Goal: Task Accomplishment & Management: Manage account settings

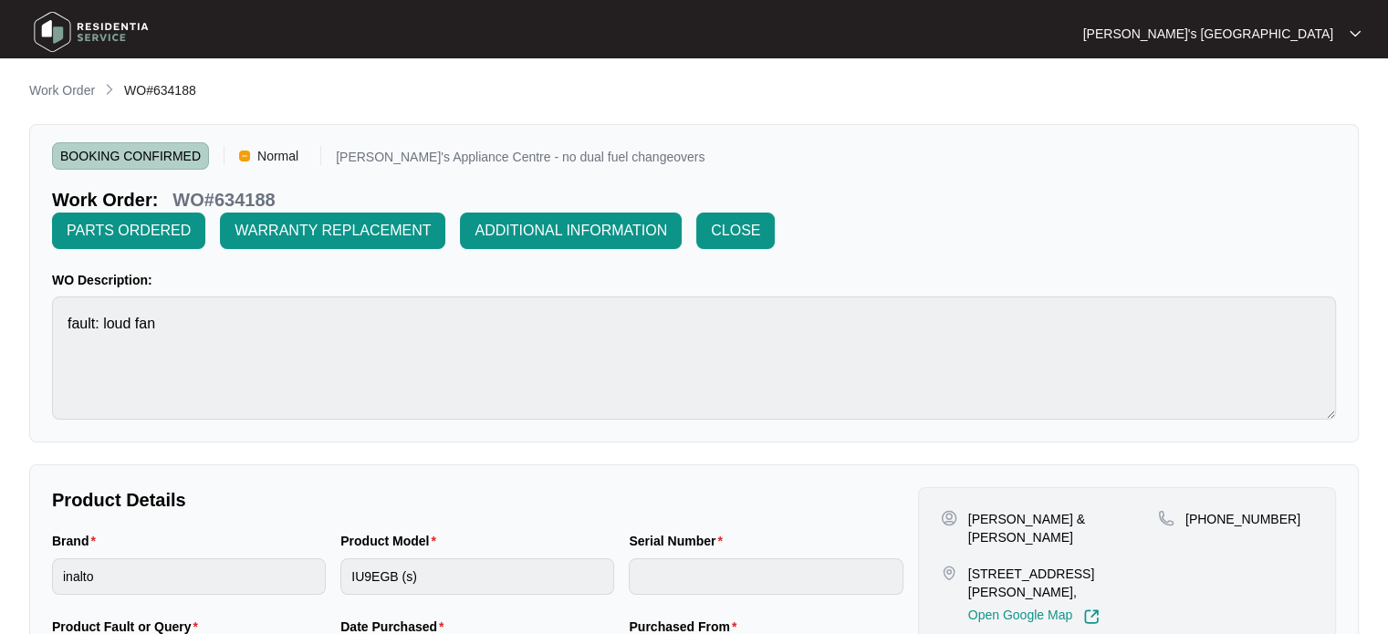
scroll to position [505, 0]
click at [58, 72] on main "**********" at bounding box center [694, 623] width 1388 height 1247
click at [58, 89] on p "Work Order" at bounding box center [62, 90] width 66 height 18
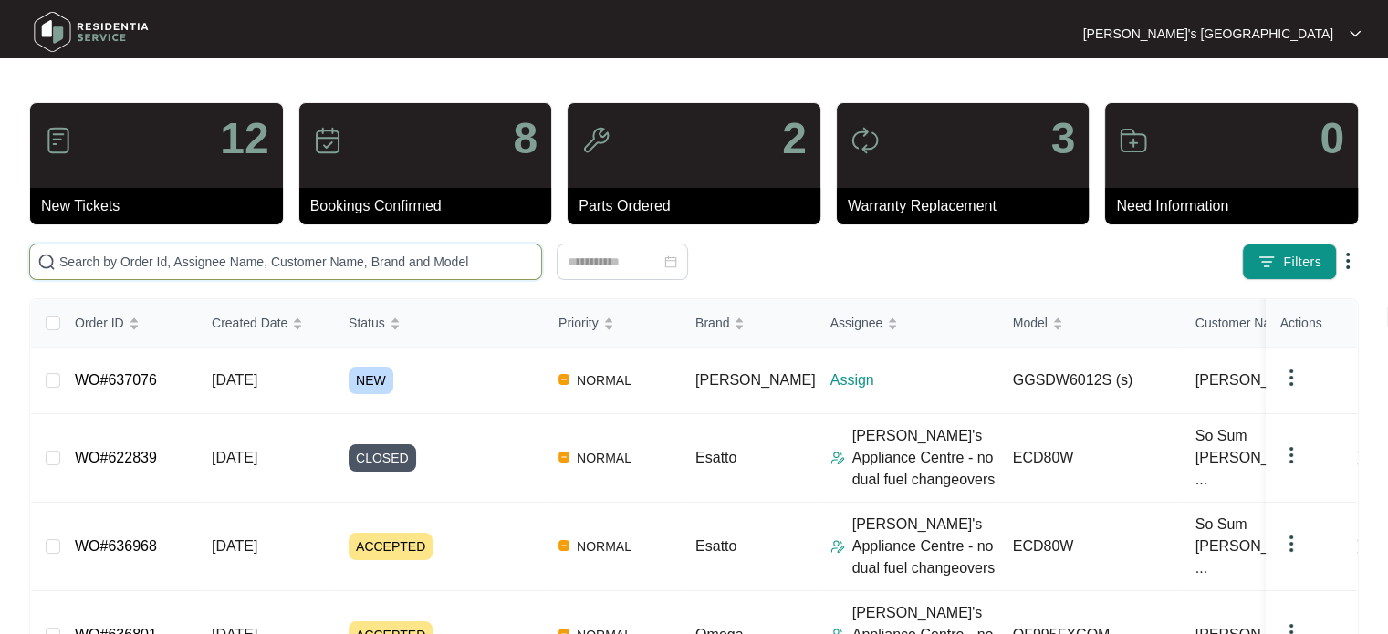
click at [164, 269] on input "text" at bounding box center [296, 262] width 475 height 20
paste input "637076"
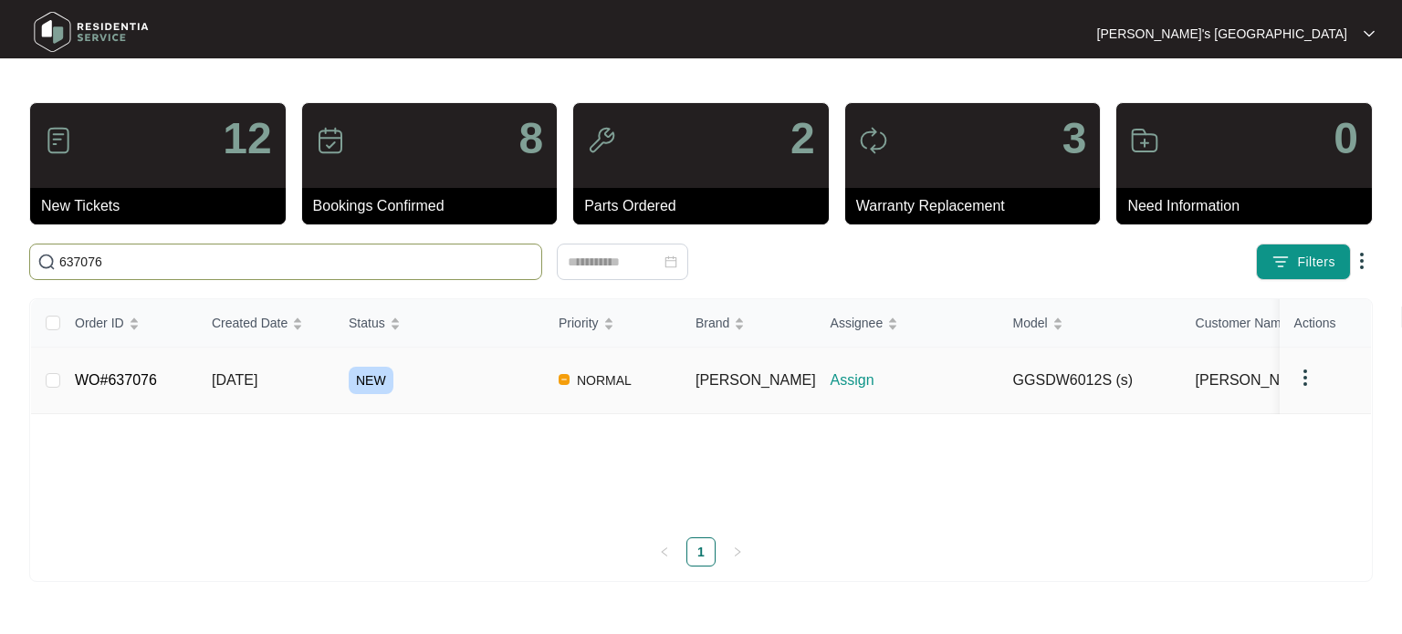
type input "637076"
click at [193, 375] on td "WO#637076" at bounding box center [128, 381] width 137 height 67
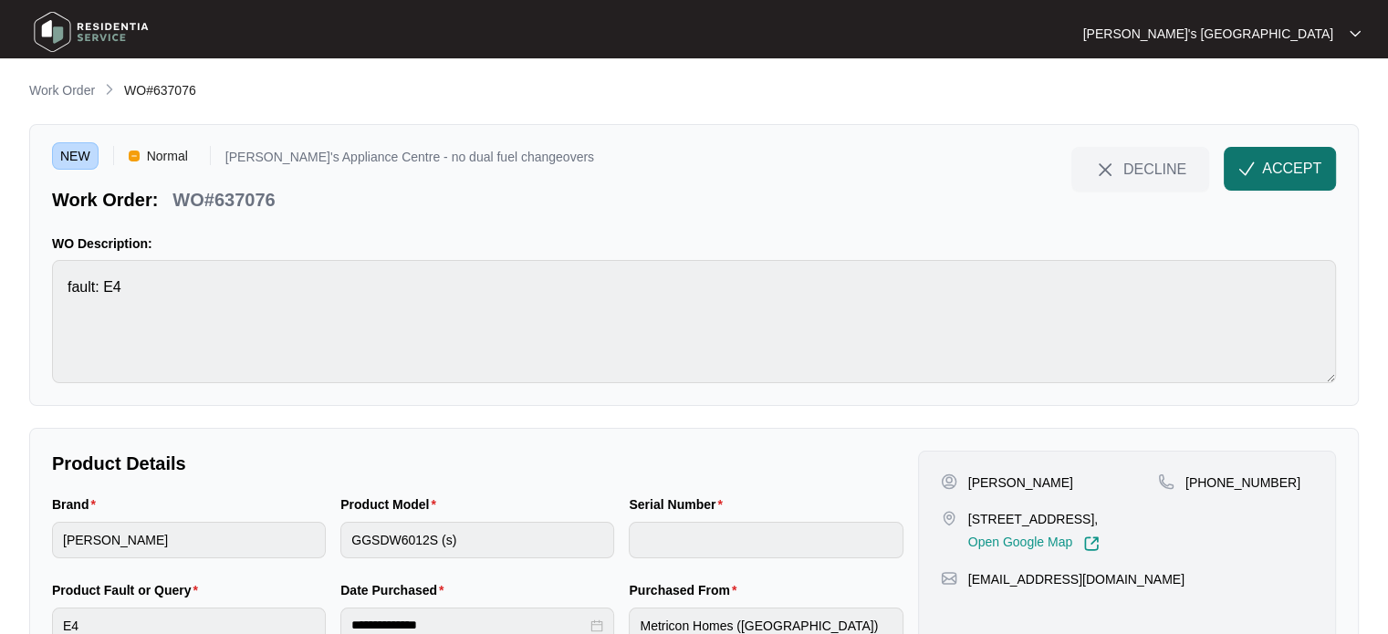
click at [1258, 177] on button "ACCEPT" at bounding box center [1280, 169] width 112 height 44
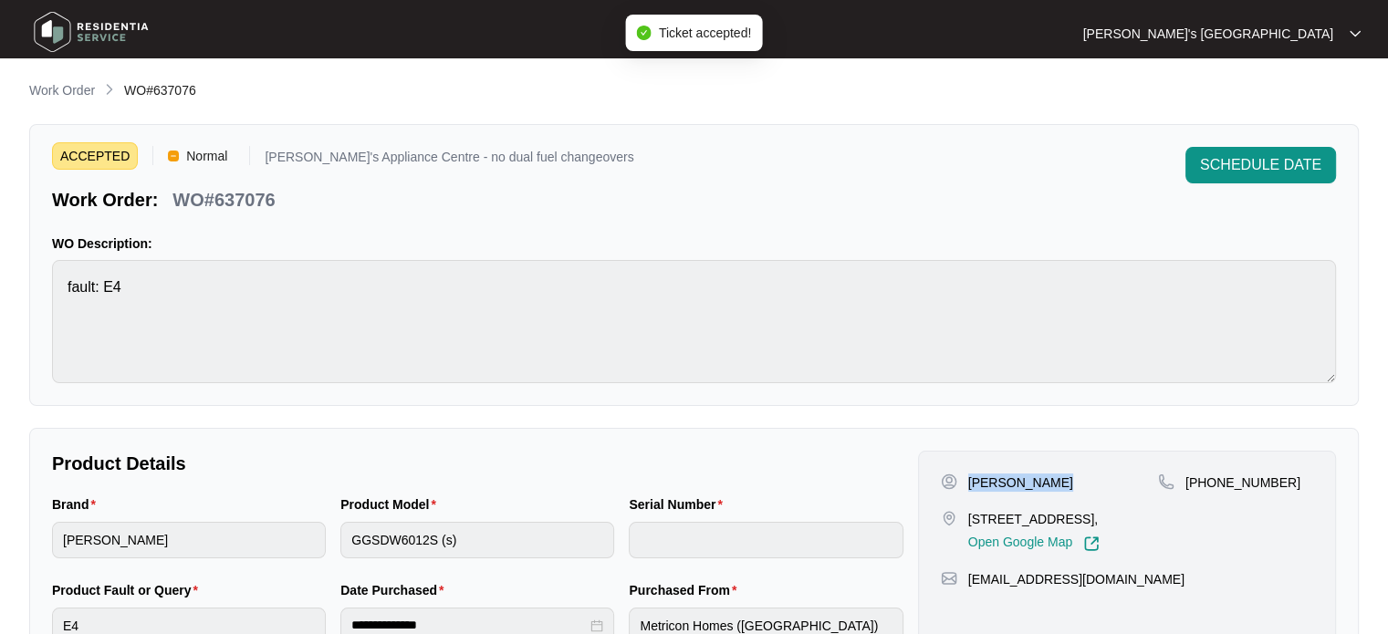
drag, startPoint x: 964, startPoint y: 481, endPoint x: 1052, endPoint y: 479, distance: 87.6
click at [1052, 479] on div "[PERSON_NAME]" at bounding box center [1049, 483] width 217 height 18
copy p "[PERSON_NAME]"
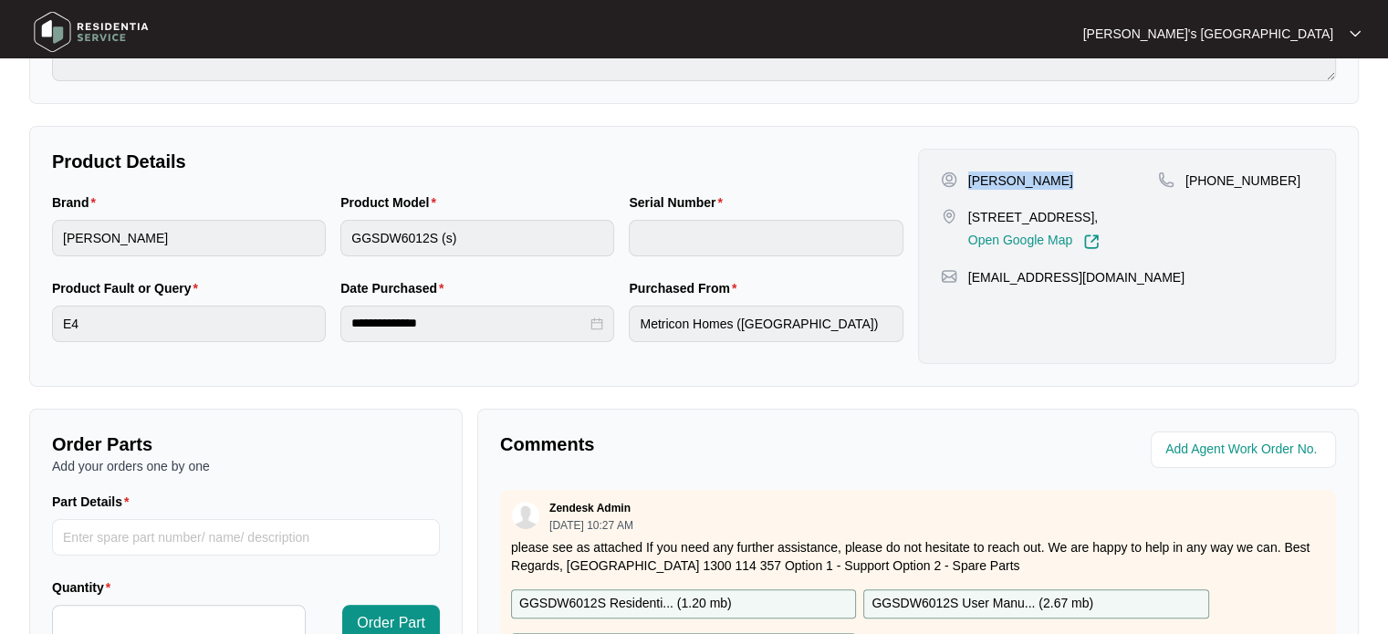
scroll to position [274, 0]
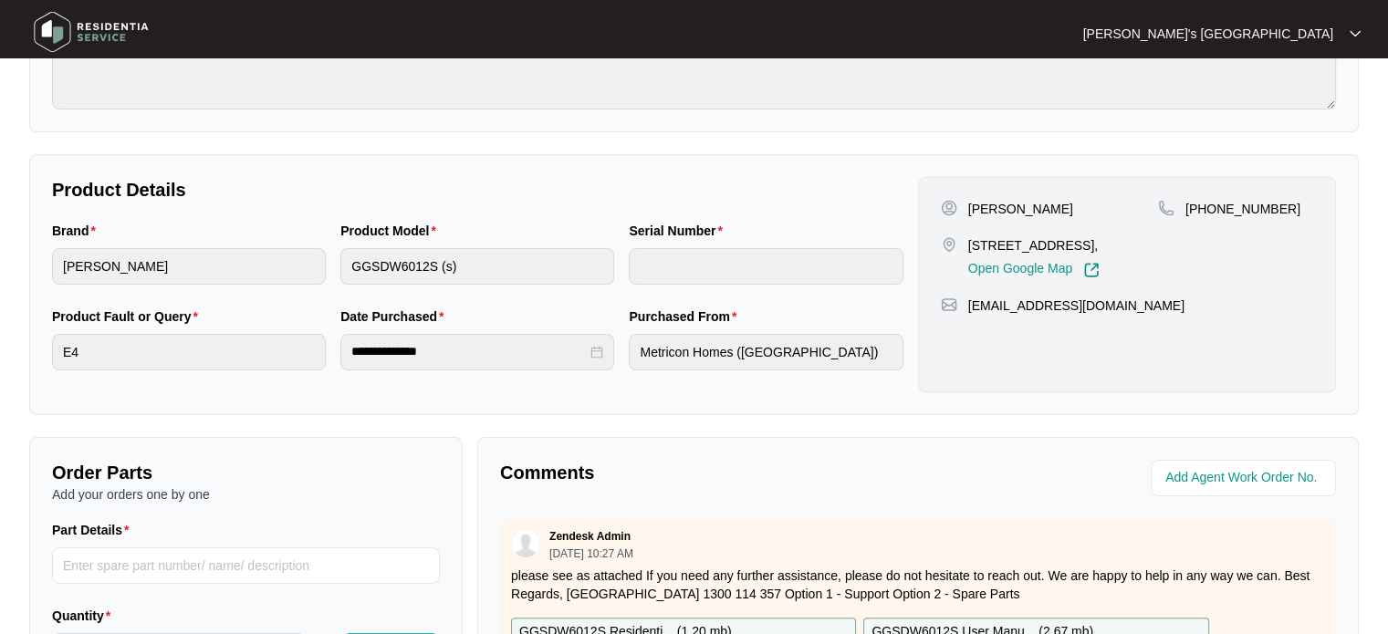
click at [1240, 210] on p "[PHONE_NUMBER]" at bounding box center [1243, 209] width 115 height 18
click at [1204, 204] on p "[PHONE_NUMBER]" at bounding box center [1243, 209] width 115 height 18
drag, startPoint x: 1208, startPoint y: 205, endPoint x: 1318, endPoint y: 196, distance: 110.8
click at [1318, 196] on div "[PERSON_NAME] [STREET_ADDRESS], Open Google Map [PHONE_NUMBER] [EMAIL_ADDRESS][…" at bounding box center [1127, 284] width 418 height 215
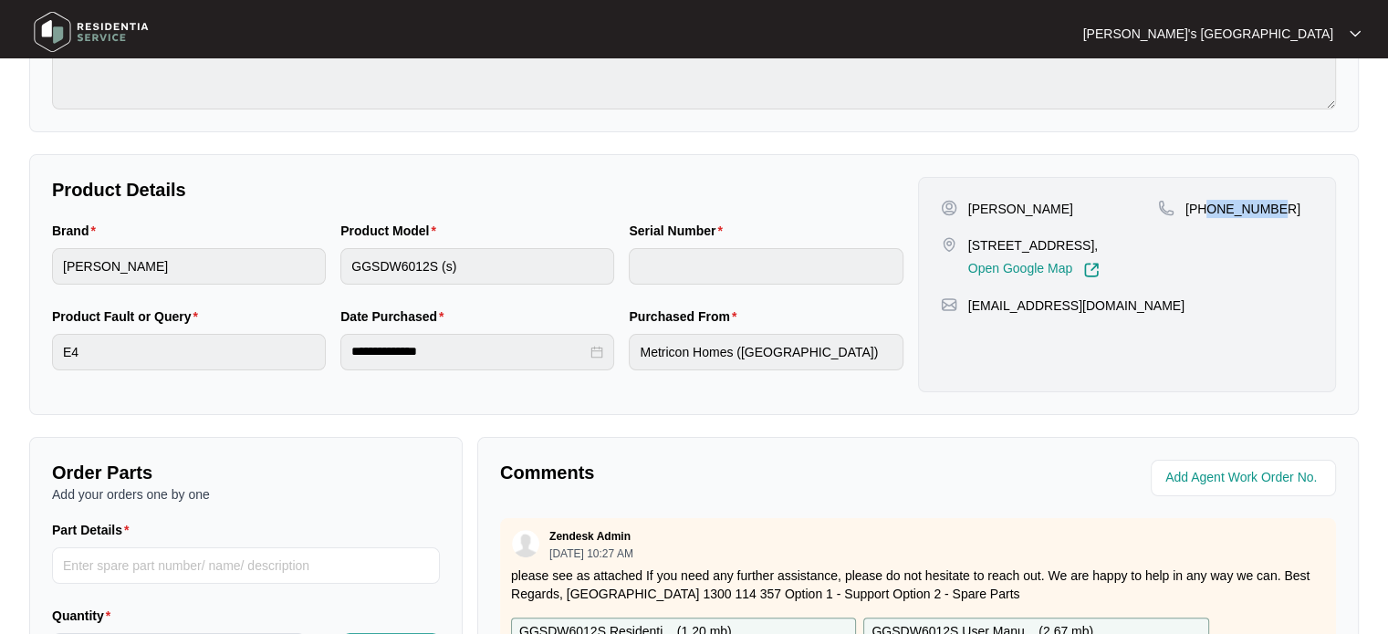
copy p "438563788"
drag, startPoint x: 1132, startPoint y: 323, endPoint x: 962, endPoint y: 324, distance: 169.8
click at [962, 315] on div "[EMAIL_ADDRESS][DOMAIN_NAME]" at bounding box center [1127, 306] width 372 height 18
click at [1063, 231] on div "[PERSON_NAME] [STREET_ADDRESS], Open Google Map" at bounding box center [1049, 239] width 217 height 78
drag, startPoint x: 1139, startPoint y: 329, endPoint x: 963, endPoint y: 325, distance: 176.2
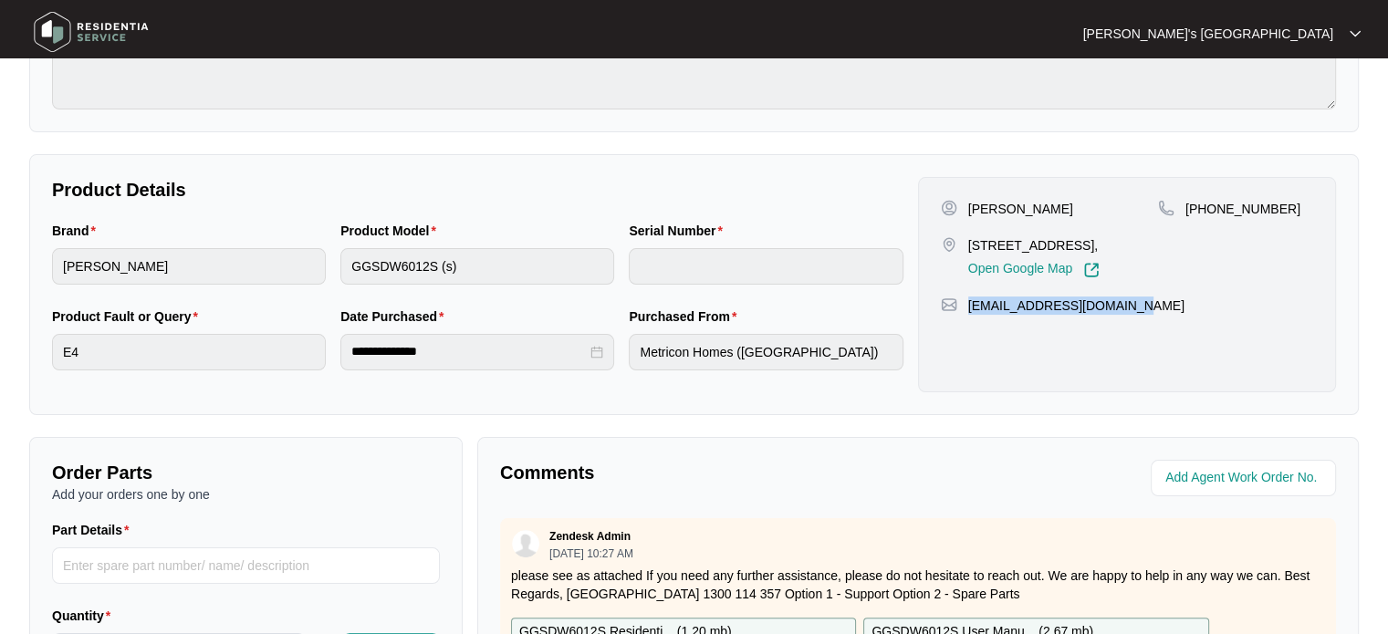
click at [963, 315] on div "[EMAIL_ADDRESS][DOMAIN_NAME]" at bounding box center [1127, 306] width 372 height 18
copy p "[EMAIL_ADDRESS][DOMAIN_NAME]"
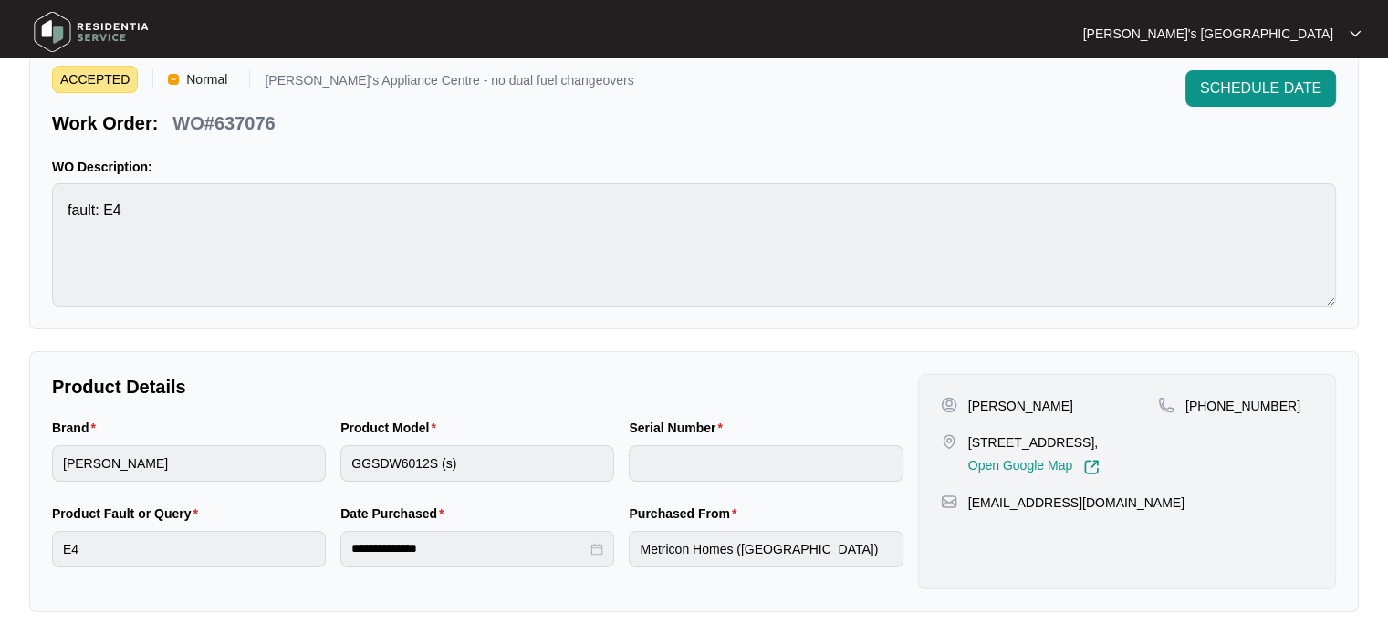
scroll to position [0, 0]
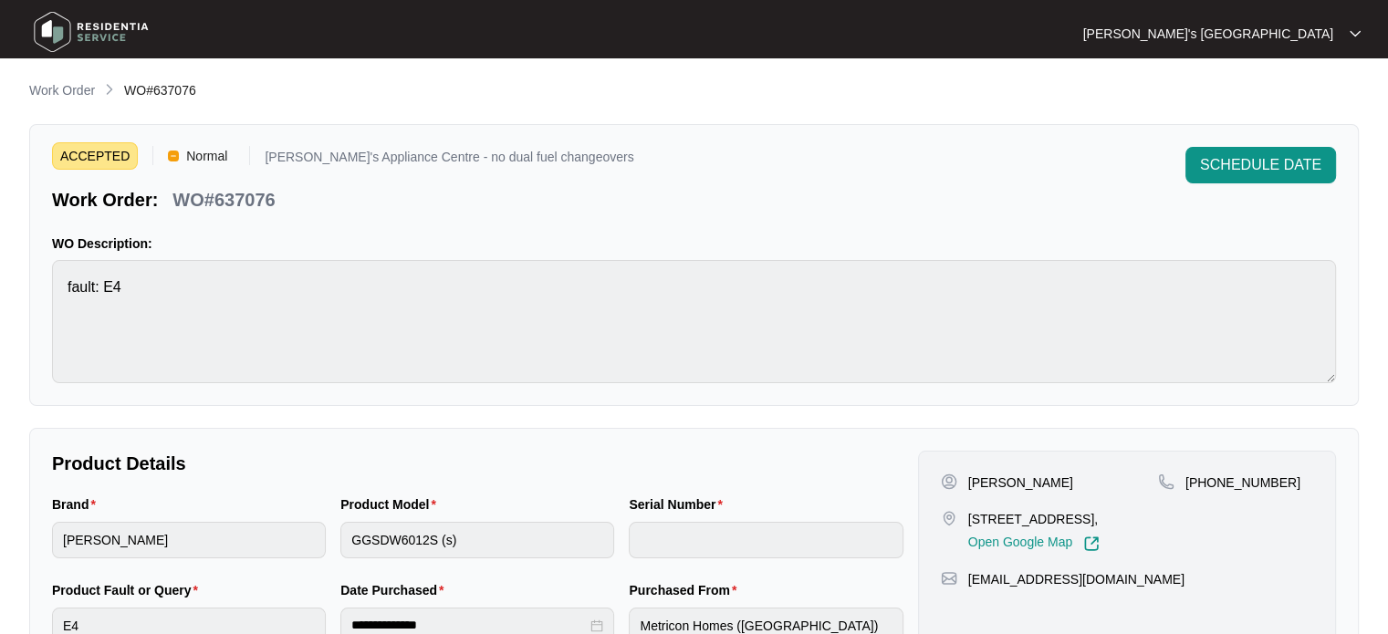
click at [241, 195] on p "WO#637076" at bounding box center [224, 200] width 102 height 26
copy p "637076"
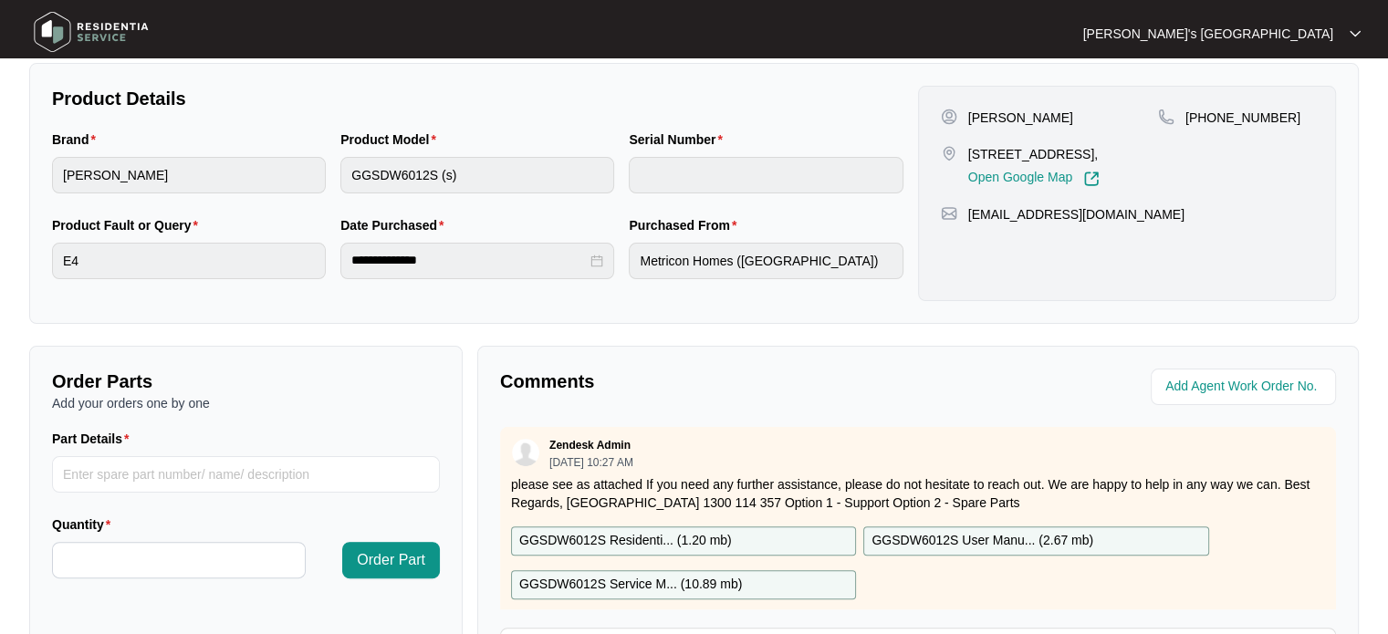
scroll to position [183, 0]
